Goal: Task Accomplishment & Management: Manage account settings

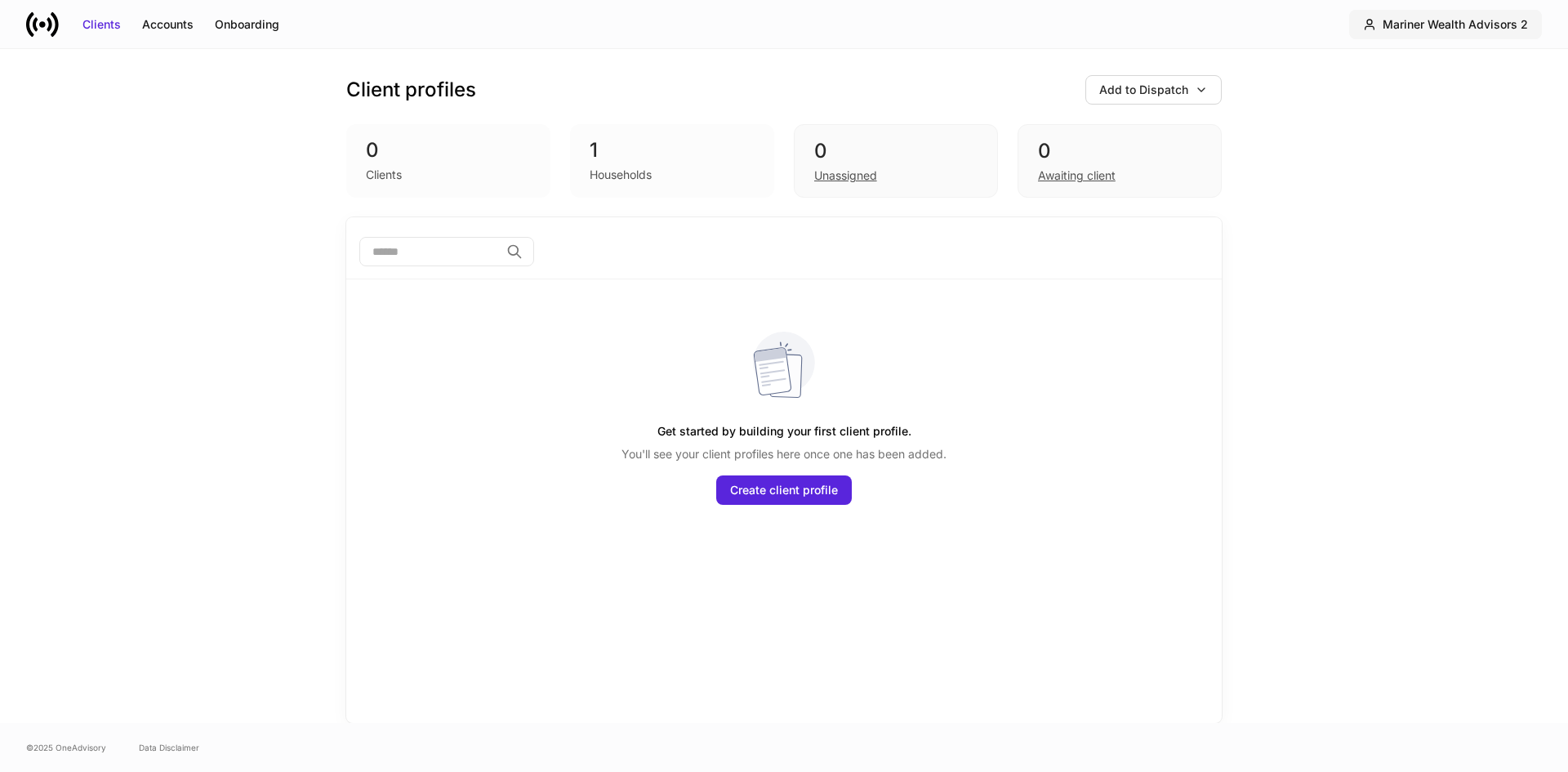
click at [1410, 26] on div "Mariner Wealth Advisors 2" at bounding box center [1455, 24] width 145 height 16
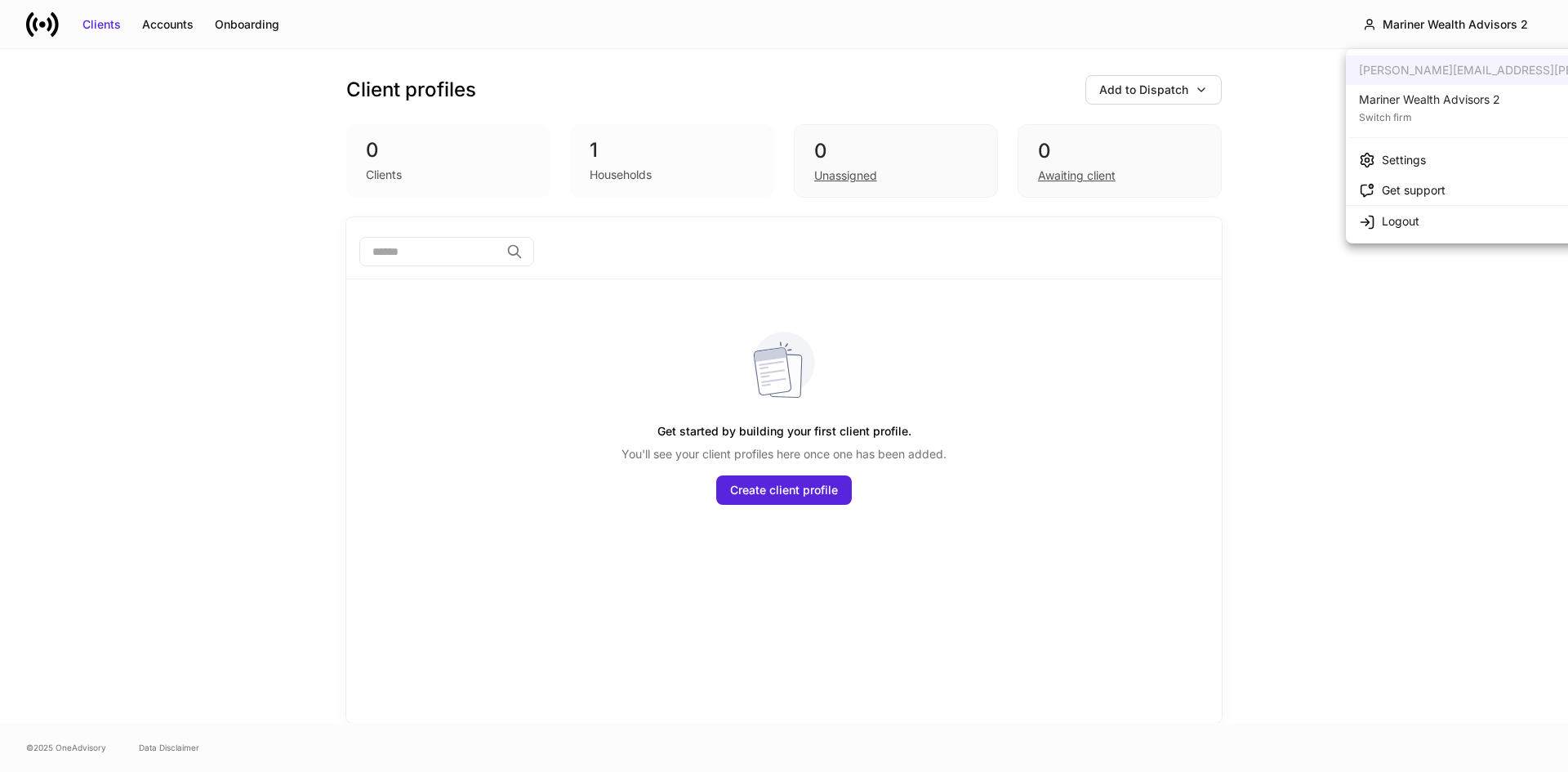
click at [1410, 124] on div "Switch firm" at bounding box center [1430, 116] width 142 height 16
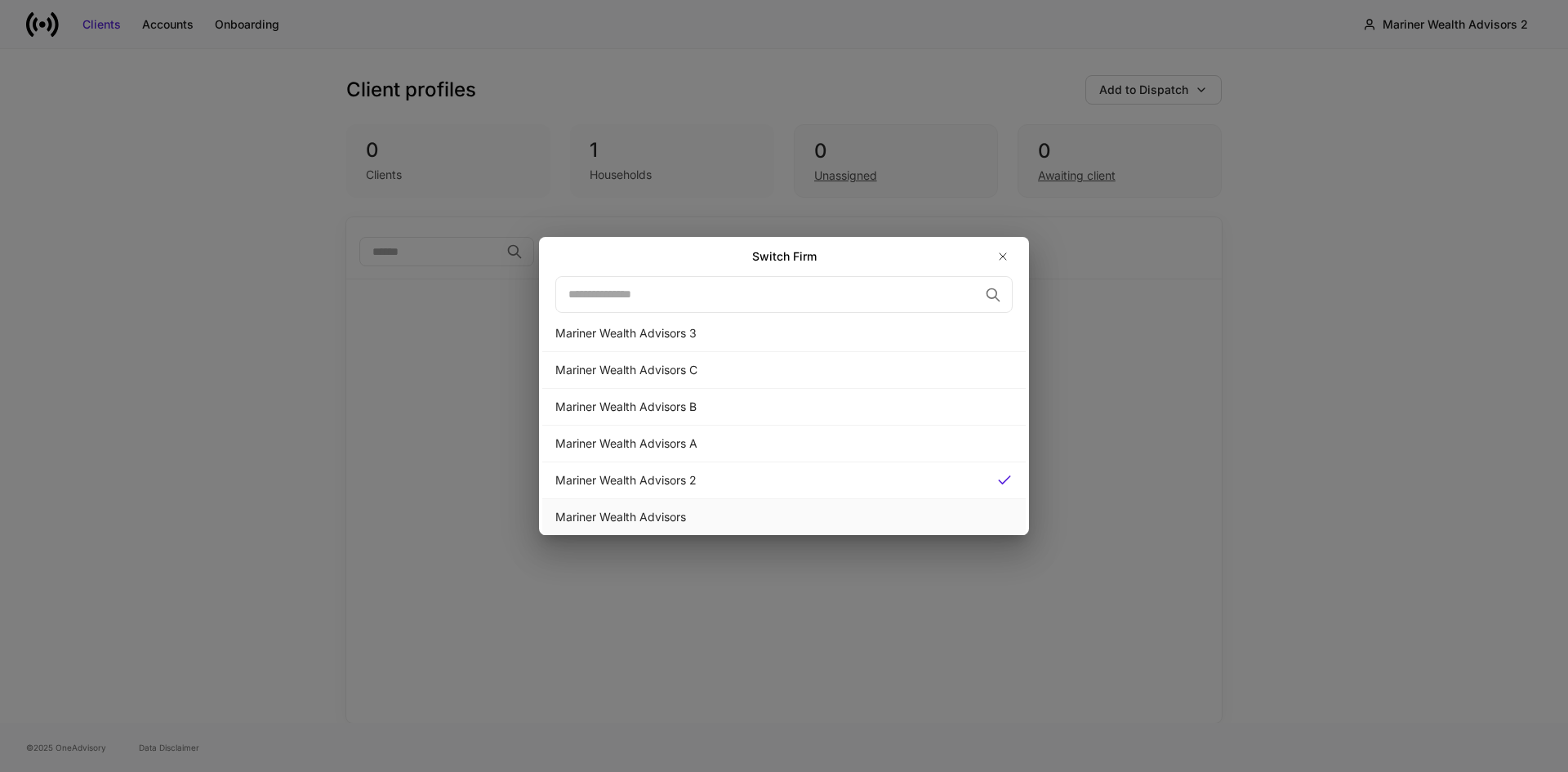
click at [650, 512] on div "Mariner Wealth Advisors" at bounding box center [784, 517] width 457 height 16
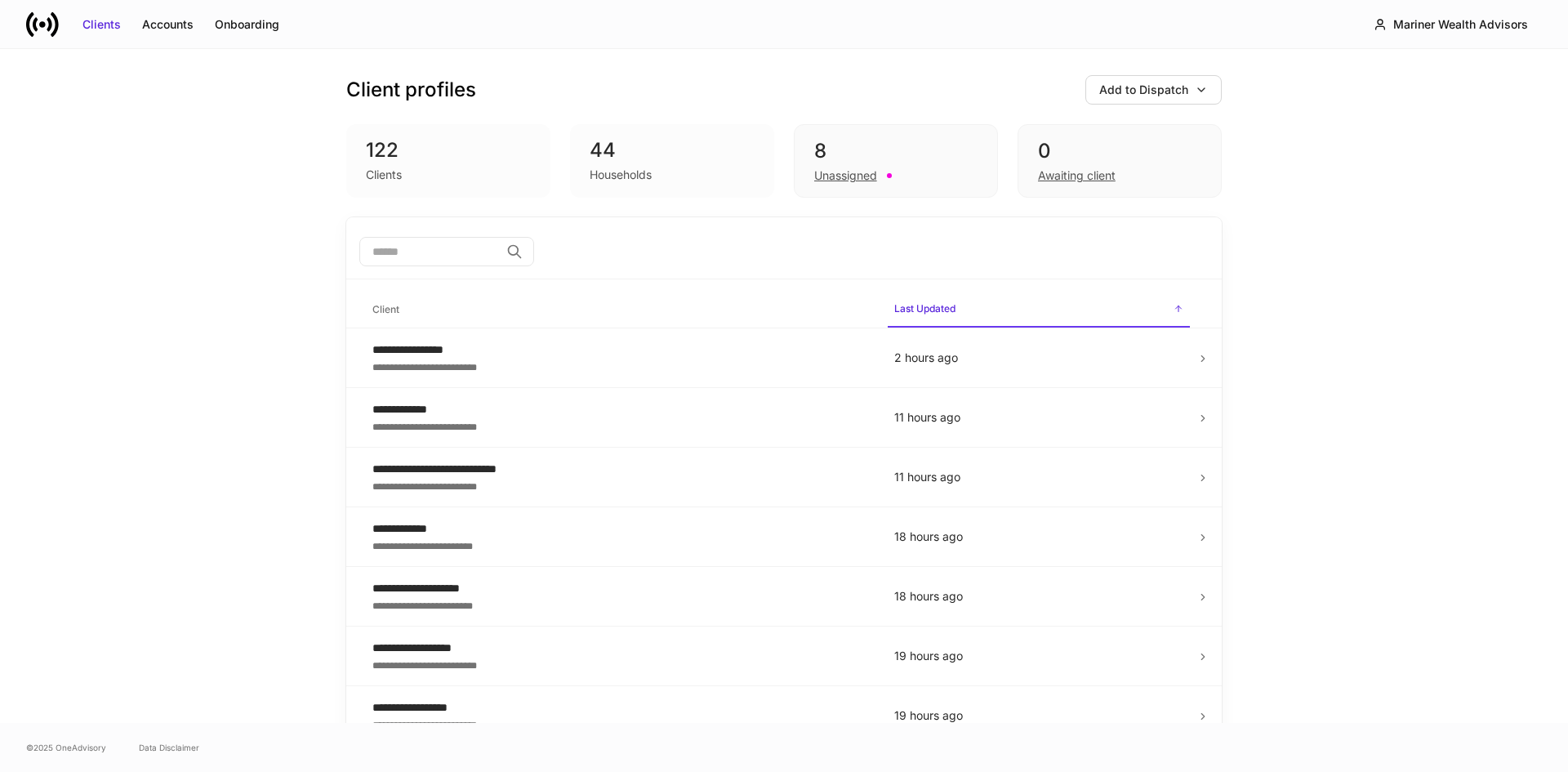
click at [560, 65] on div "Client profiles Add to Dispatch 122 Clients 44 Households 8 Unassigned 0 Awaiti…" at bounding box center [784, 133] width 875 height 168
